Goal: Task Accomplishment & Management: Manage account settings

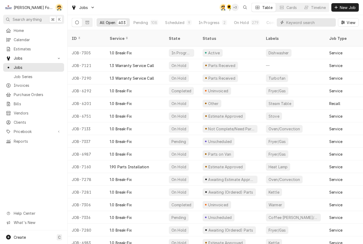
click at [307, 23] on input "Dynamic Content Wrapper" at bounding box center [309, 22] width 47 height 8
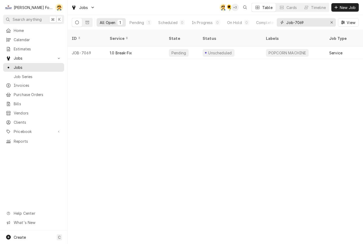
type input "Job-7069"
click at [189, 48] on div "Pending" at bounding box center [181, 52] width 34 height 13
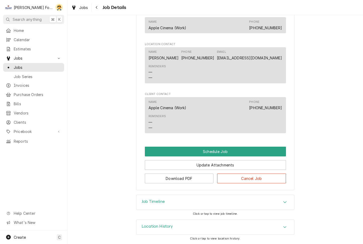
scroll to position [309, 0]
click at [218, 150] on button "Schedule Job" at bounding box center [215, 152] width 141 height 10
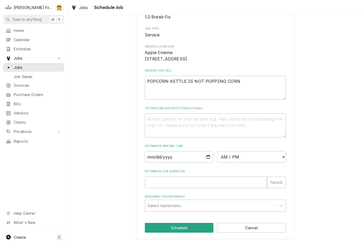
scroll to position [58, 0]
click at [179, 154] on input "Date" at bounding box center [179, 157] width 68 height 12
type input "[DATE]"
type textarea "x"
click at [261, 157] on select "AM / PM 6:00 AM 6:15 AM 6:30 AM 6:45 AM 7:00 AM 7:15 AM 7:30 AM 7:45 AM 8:00 AM…" at bounding box center [251, 157] width 68 height 12
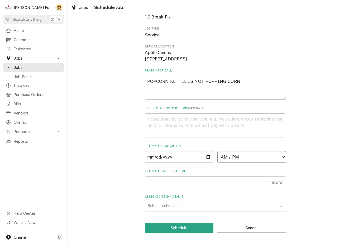
select select "12:45:00"
type textarea "x"
click at [186, 184] on input "Estimated Job Duration" at bounding box center [206, 182] width 122 height 12
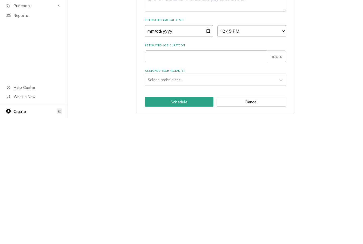
type input "1"
type textarea "x"
type input "1"
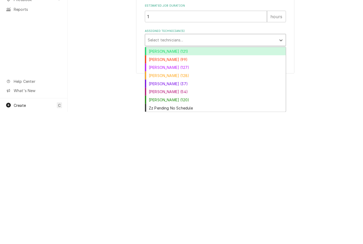
scroll to position [92, 0]
click at [169, 187] on div "[PERSON_NAME] (99)" at bounding box center [215, 191] width 140 height 8
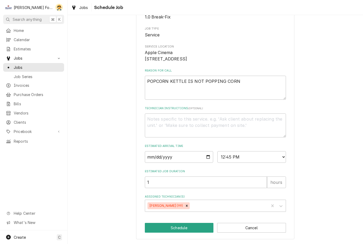
scroll to position [58, 0]
click at [178, 230] on button "Schedule" at bounding box center [179, 228] width 69 height 10
type textarea "x"
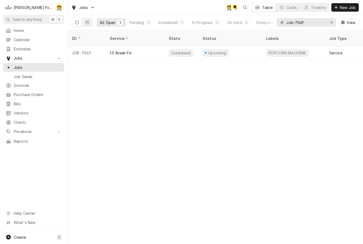
click at [313, 18] on input "Job-7069" at bounding box center [306, 22] width 40 height 8
click at [318, 22] on input "Job-7069" at bounding box center [306, 22] width 40 height 8
type input "J"
type input "6731"
click at [244, 48] on div "Parts on Van" at bounding box center [229, 52] width 63 height 13
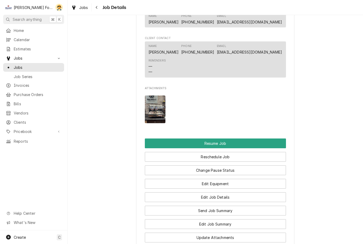
scroll to position [465, 0]
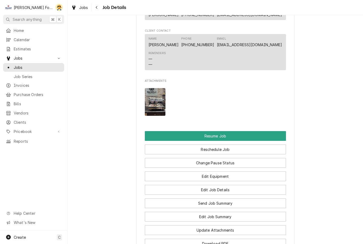
click at [229, 148] on button "Reschedule Job" at bounding box center [215, 149] width 141 height 10
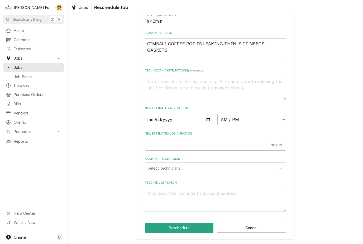
scroll to position [148, 0]
click at [186, 120] on input "Date" at bounding box center [179, 120] width 68 height 12
type input "2025-09-10"
type textarea "x"
click at [265, 120] on select "AM / PM 6:00 AM 6:15 AM 6:30 AM 6:45 AM 7:00 AM 7:15 AM 7:30 AM 7:45 AM 8:00 AM…" at bounding box center [251, 120] width 68 height 12
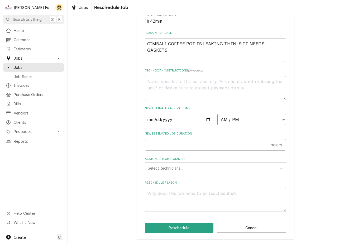
select select "13:45:00"
type textarea "x"
click at [202, 142] on input "New Estimated Job Duration" at bounding box center [206, 145] width 122 height 12
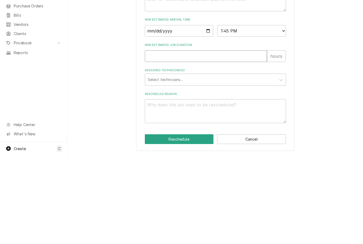
type input "1"
type textarea "x"
type input "1"
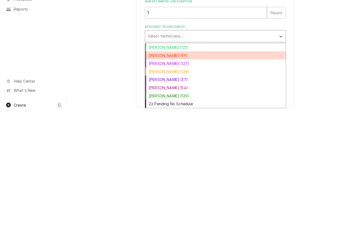
click at [172, 183] on div "Chris Branca (99)" at bounding box center [215, 187] width 140 height 8
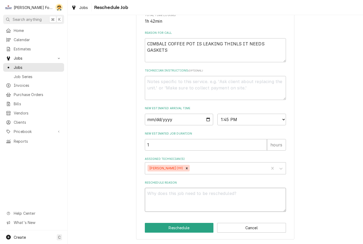
click at [192, 198] on textarea "Reschedule Reason" at bounding box center [215, 200] width 141 height 24
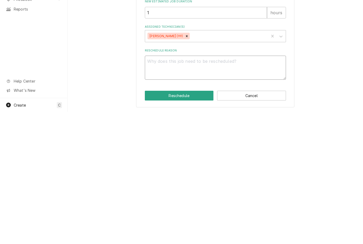
type textarea "x"
type textarea "Pa"
type textarea "x"
type textarea "Par"
type textarea "x"
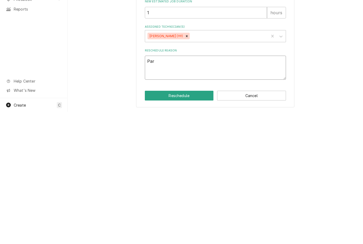
type textarea "Part"
type textarea "x"
type textarea "Parts"
type textarea "x"
type textarea "Parts"
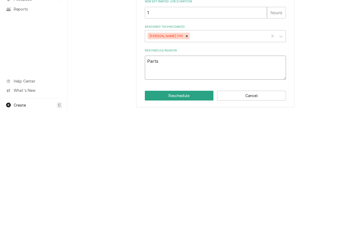
type textarea "x"
type textarea "Parts i"
type textarea "x"
type textarea "Parts in"
type textarea "x"
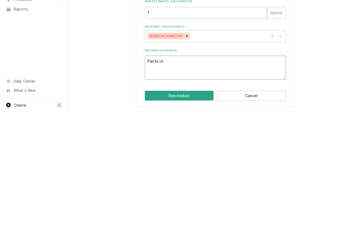
type textarea "Parts in"
click at [184, 223] on button "Reschedule" at bounding box center [179, 228] width 69 height 10
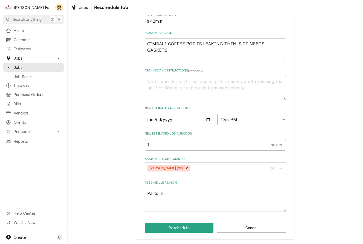
type textarea "x"
